Goal: Check status: Check status

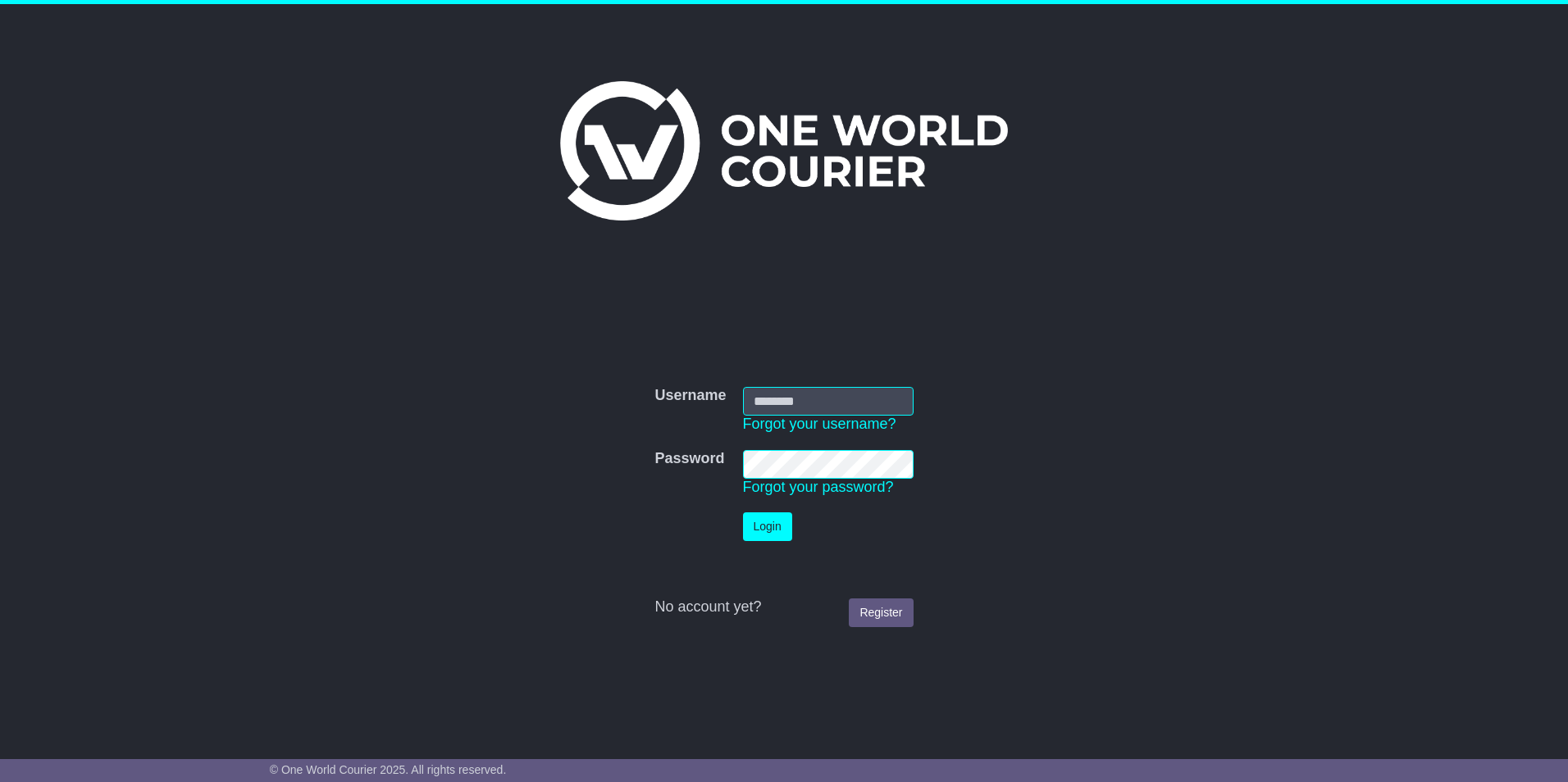
type input "**********"
click at [781, 522] on button "Login" at bounding box center [768, 527] width 49 height 29
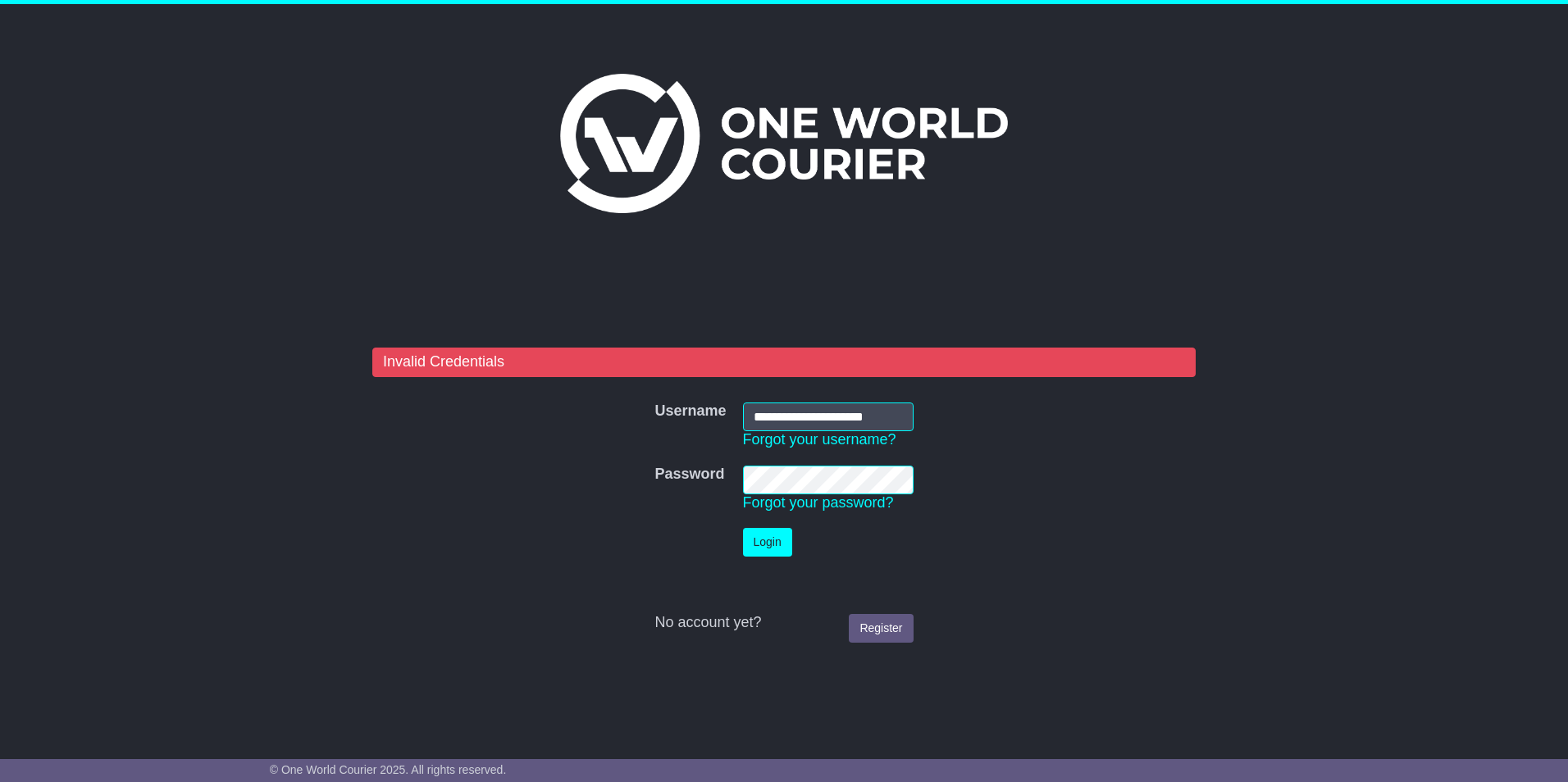
click at [722, 475] on tr "Password Password Forgot your password?" at bounding box center [783, 489] width 275 height 63
click at [743, 528] on button "Login" at bounding box center [768, 542] width 49 height 29
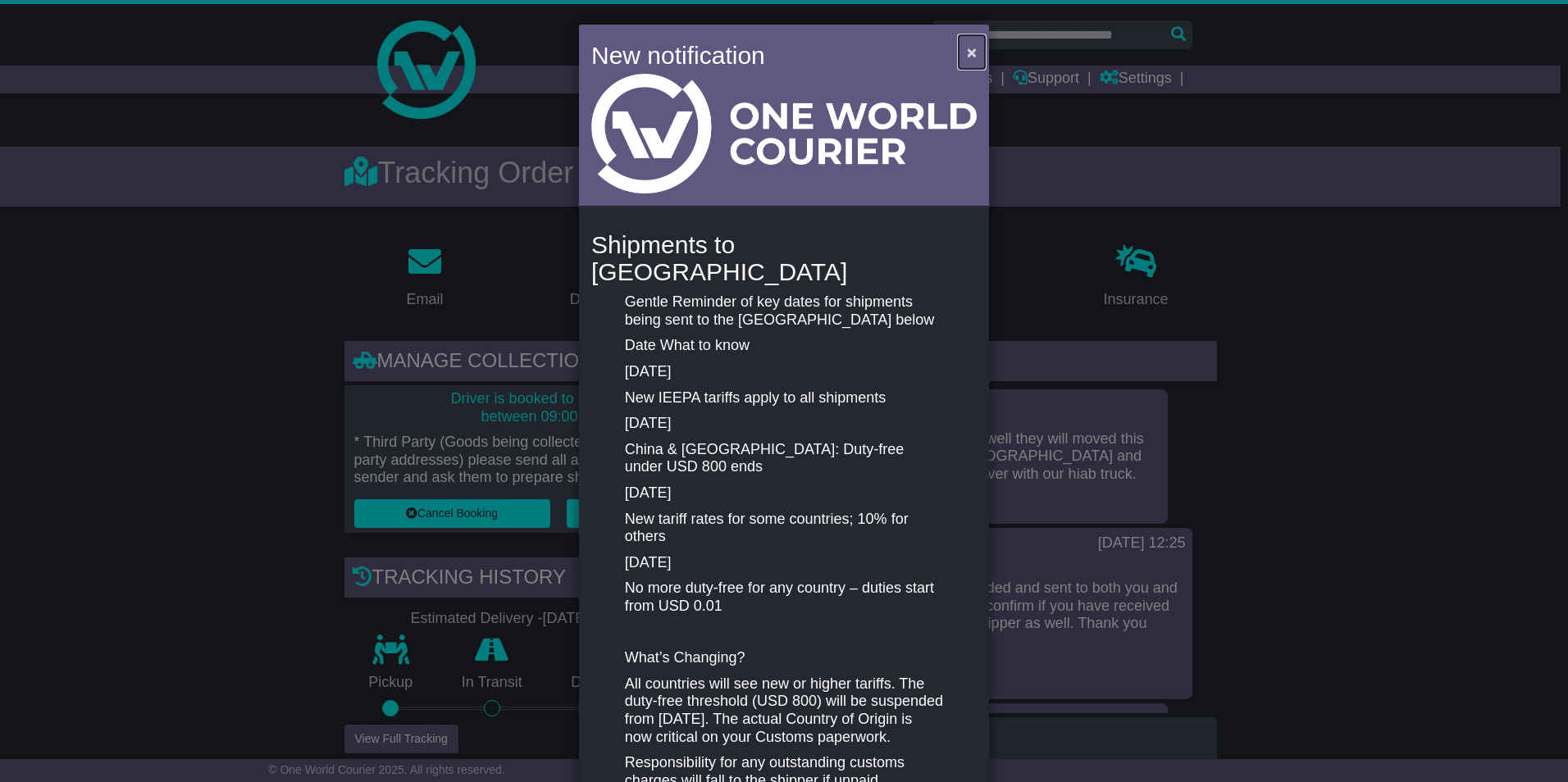
click at [968, 48] on span "×" at bounding box center [971, 51] width 10 height 18
click at [971, 55] on span "×" at bounding box center [971, 51] width 10 height 18
